Goal: Task Accomplishment & Management: Manage account settings

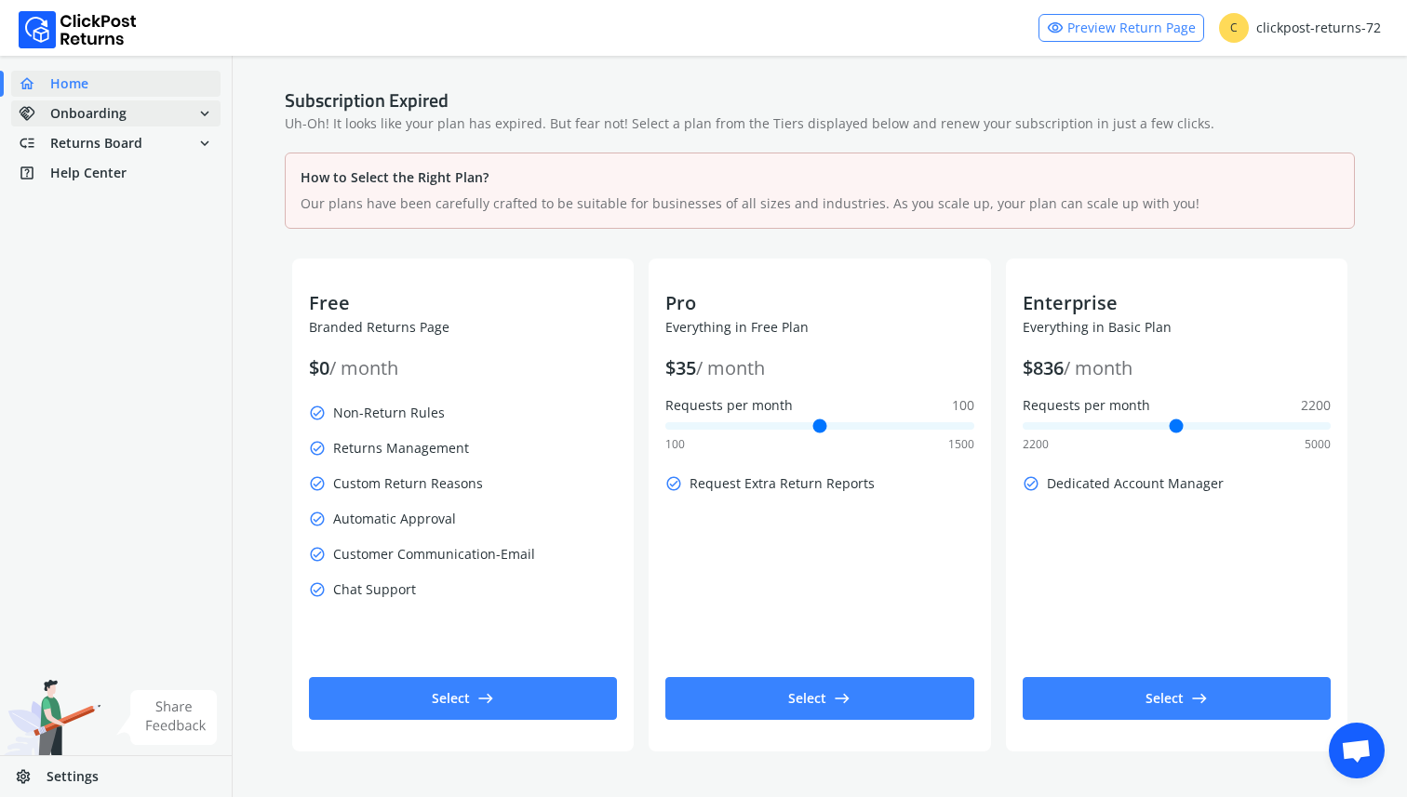
click at [204, 105] on span "expand_more" at bounding box center [204, 113] width 17 height 26
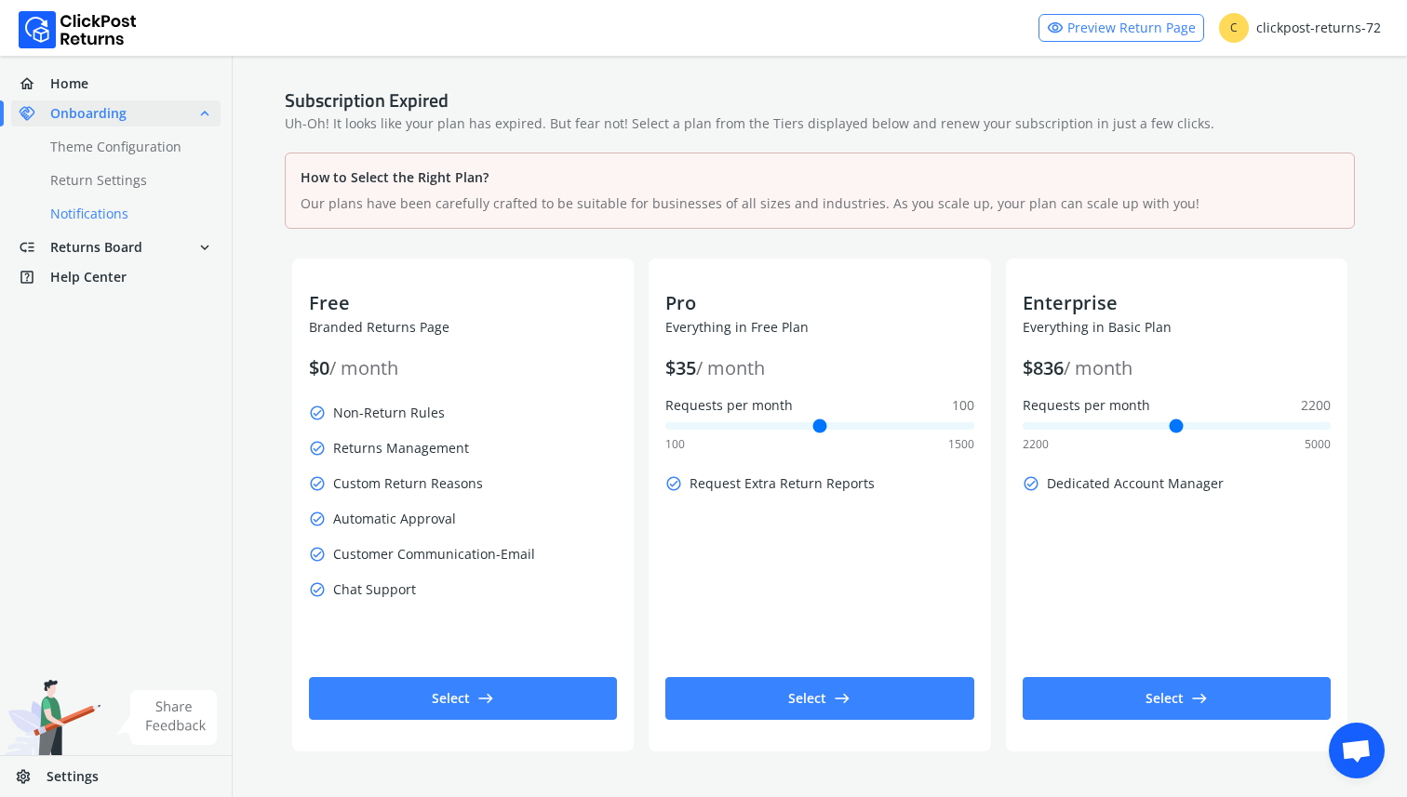
click at [109, 207] on link "done Notifications" at bounding box center [127, 214] width 232 height 26
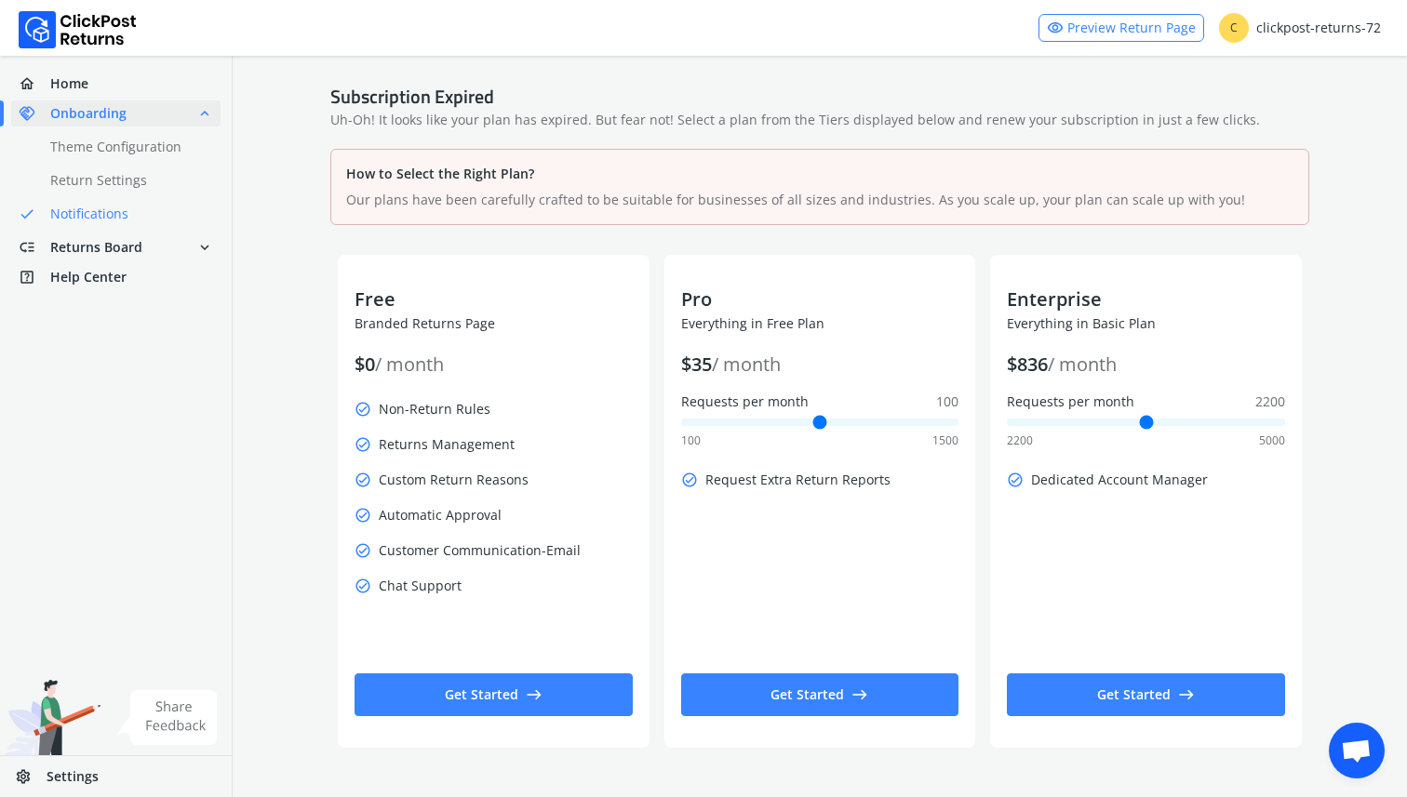
click at [90, 215] on link "done Notifications" at bounding box center [127, 214] width 232 height 26
click at [100, 161] on div "home Home handshake Onboarding expand_less done Theme Configuration done Return…" at bounding box center [116, 180] width 232 height 227
click at [100, 149] on link "done Theme Configuration" at bounding box center [127, 147] width 232 height 26
click at [92, 207] on link "done Notifications" at bounding box center [127, 214] width 232 height 26
